Goal: Book appointment/travel/reservation

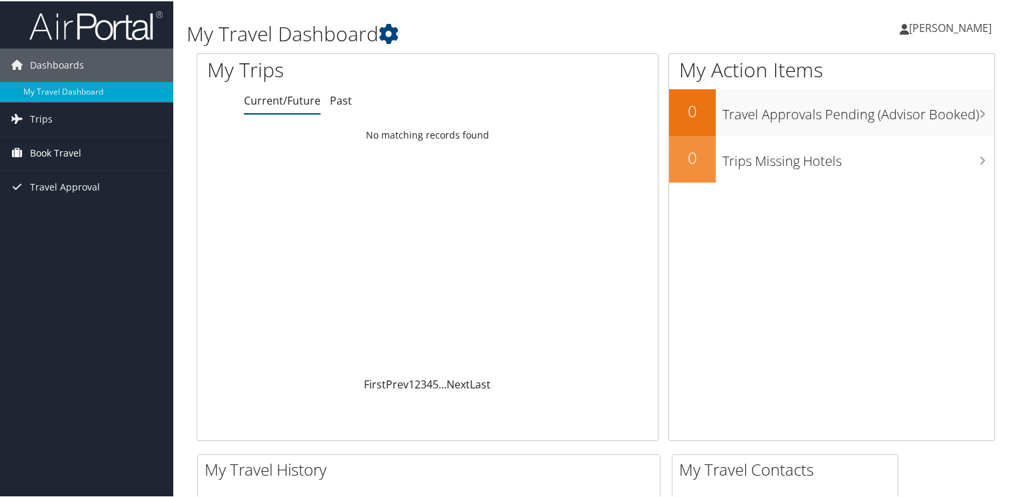
click at [72, 144] on span "Book Travel" at bounding box center [55, 151] width 51 height 33
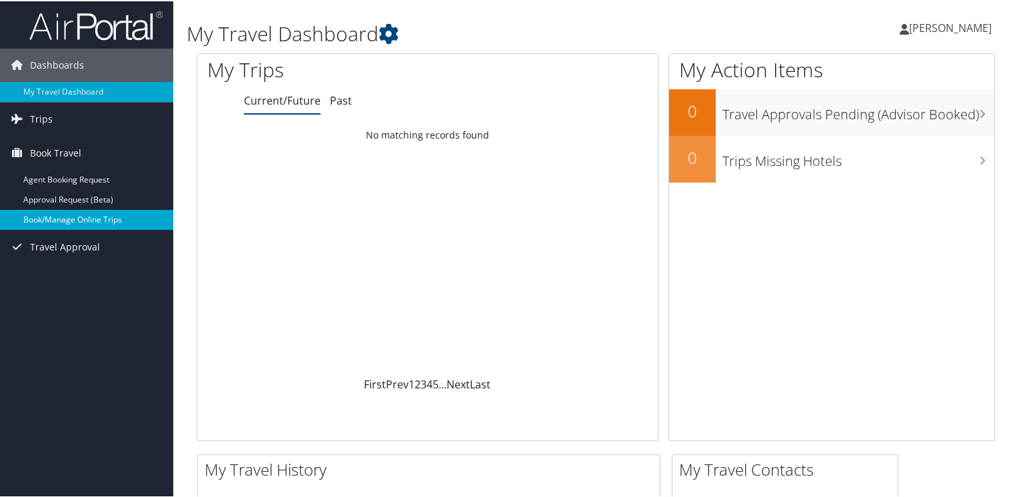
click at [70, 215] on link "Book/Manage Online Trips" at bounding box center [86, 219] width 173 height 20
click at [92, 222] on link "Book/Manage Online Trips" at bounding box center [86, 219] width 173 height 20
click at [47, 214] on link "Book/Manage Online Trips" at bounding box center [86, 219] width 173 height 20
